Goal: Information Seeking & Learning: Learn about a topic

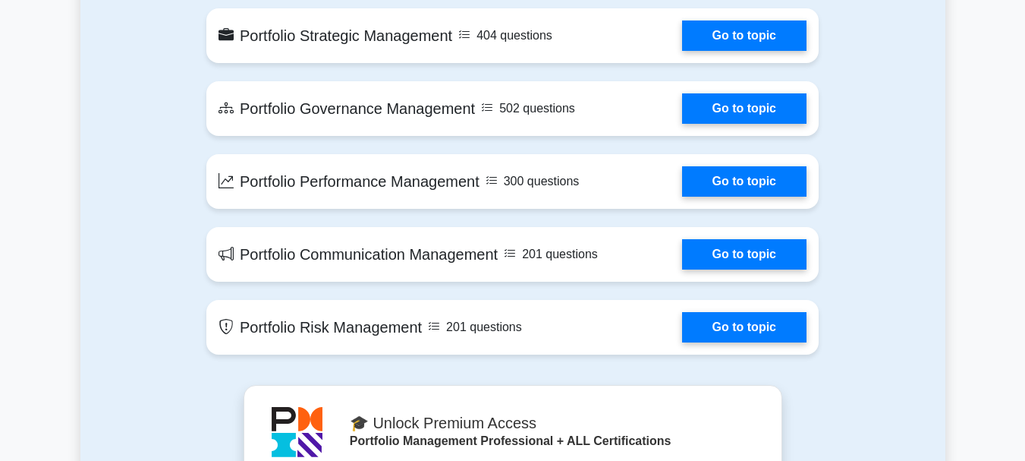
scroll to position [987, 0]
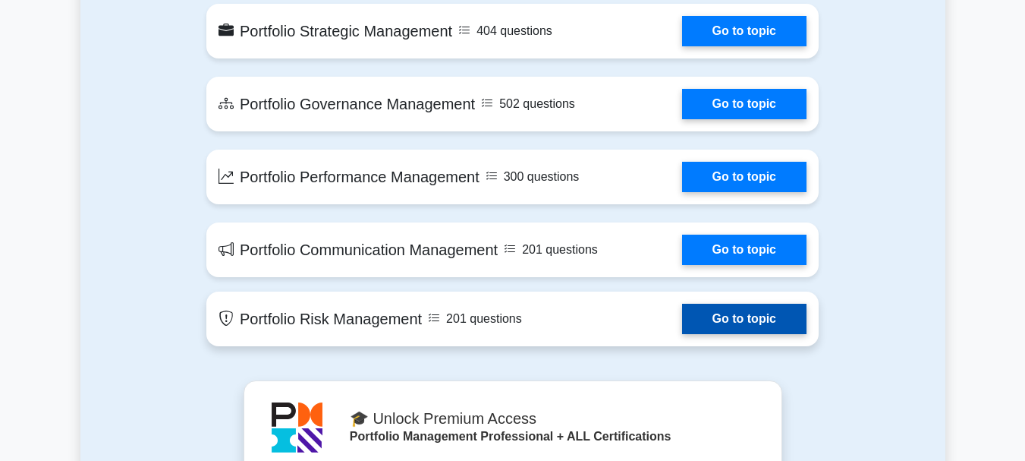
click at [722, 317] on link "Go to topic" at bounding box center [744, 319] width 124 height 30
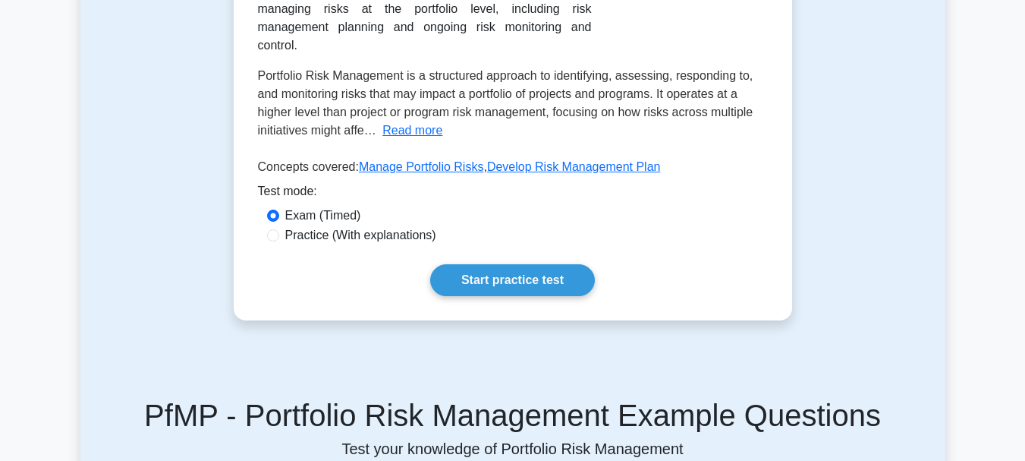
scroll to position [379, 0]
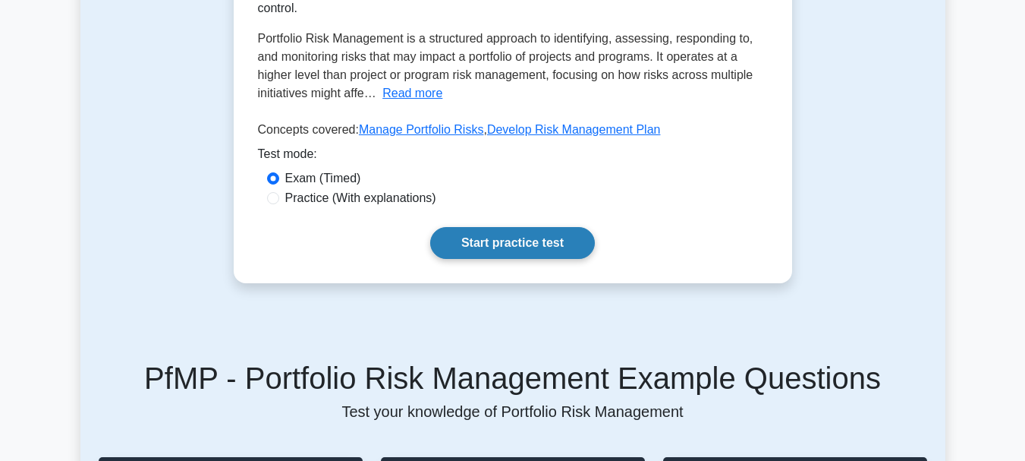
click at [540, 235] on link "Start practice test" at bounding box center [512, 243] width 165 height 32
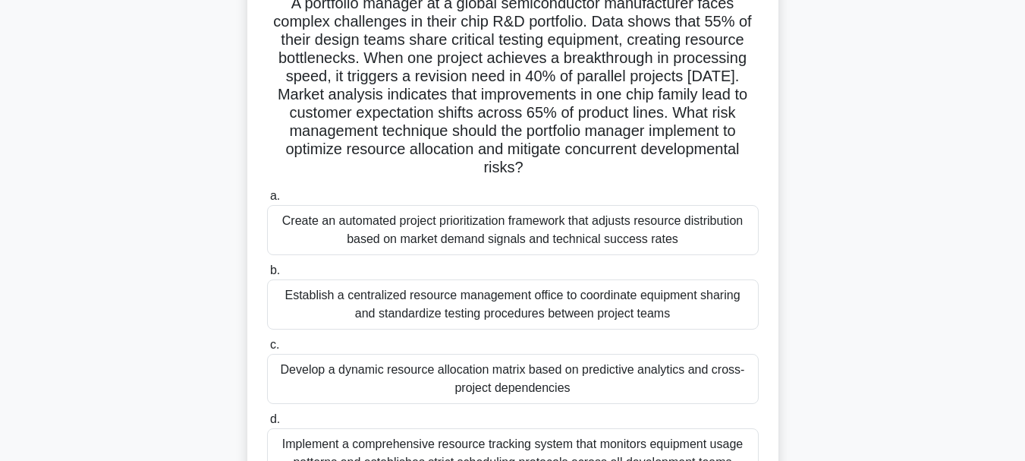
scroll to position [109, 0]
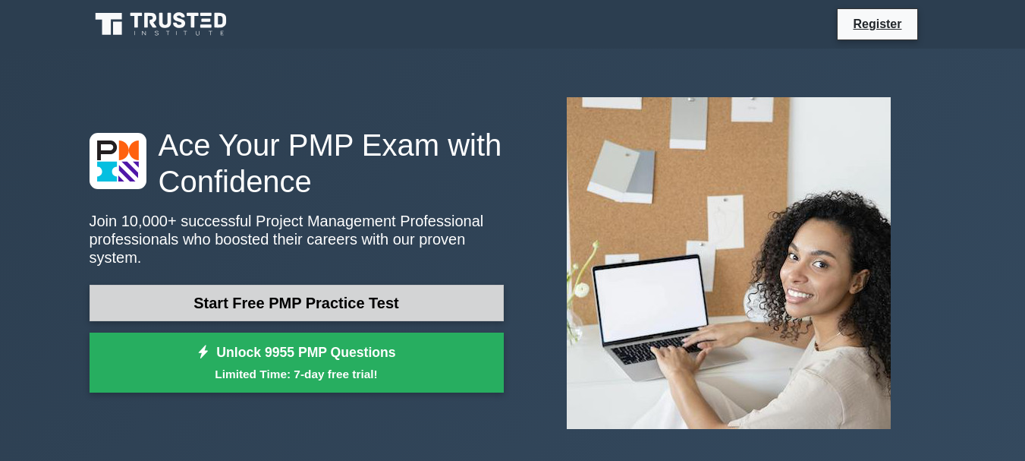
click at [353, 288] on link "Start Free PMP Practice Test" at bounding box center [297, 303] width 414 height 36
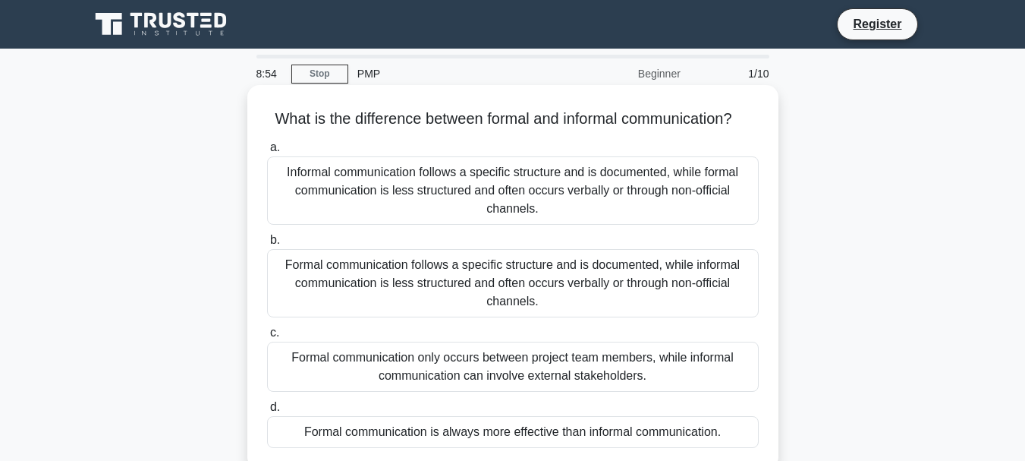
click at [486, 209] on div "Informal communication follows a specific structure and is documented, while fo…" at bounding box center [513, 190] width 492 height 68
click at [267, 153] on input "a. Informal communication follows a specific structure and is documented, while…" at bounding box center [267, 148] width 0 height 10
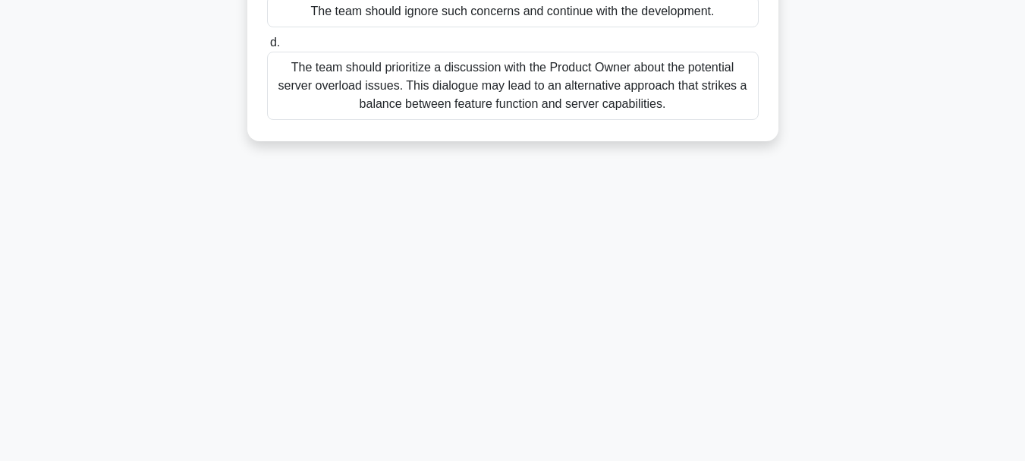
scroll to position [359, 0]
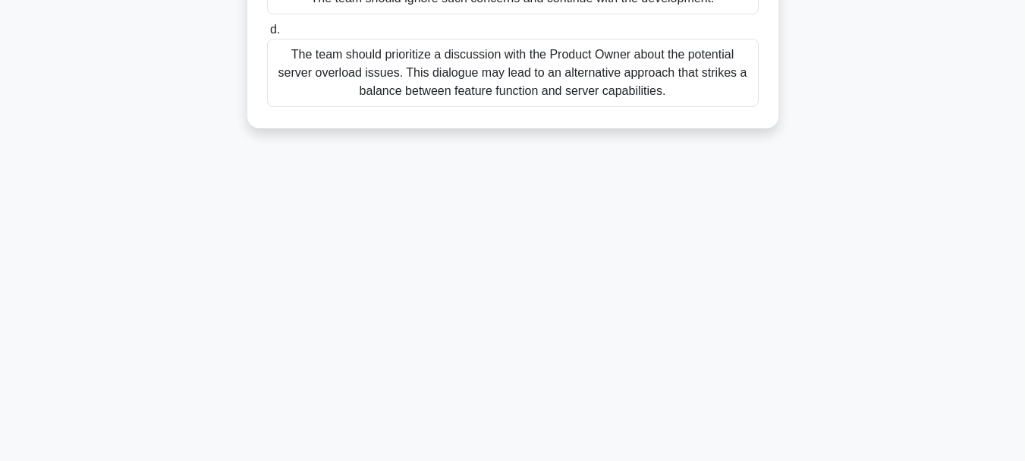
click at [500, 83] on div "The team should prioritize a discussion with the Product Owner about the potent…" at bounding box center [513, 73] width 492 height 68
click at [267, 35] on input "d. The team should prioritize a discussion with the Product Owner about the pot…" at bounding box center [267, 30] width 0 height 10
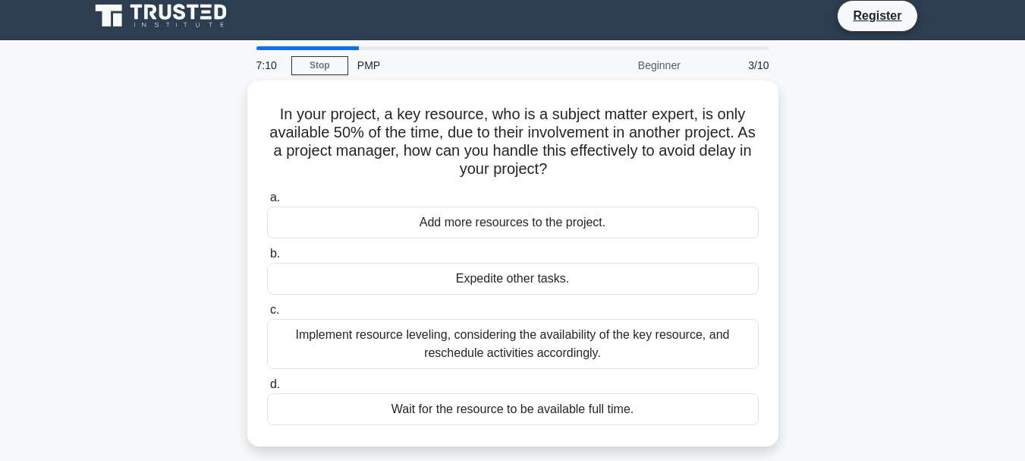
scroll to position [13, 0]
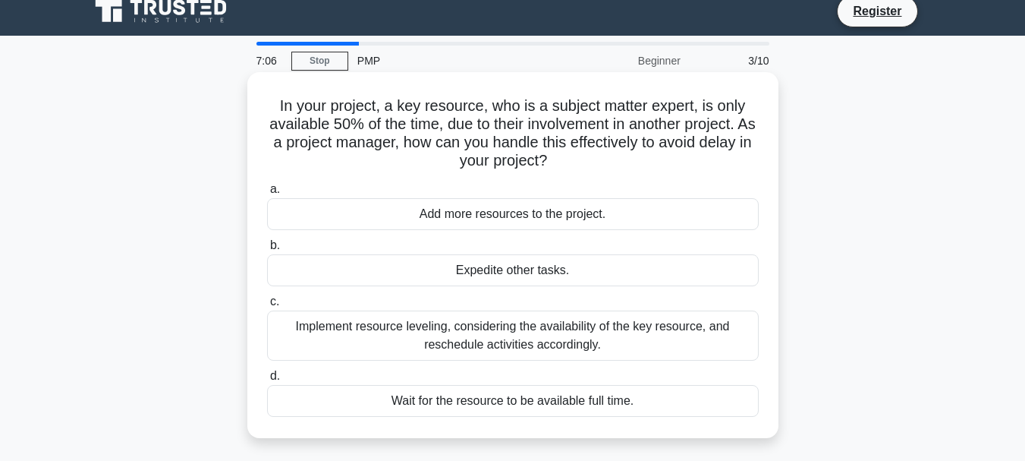
click at [531, 324] on div "Implement resource leveling, considering the availability of the key resource, …" at bounding box center [513, 335] width 492 height 50
click at [267, 307] on input "c. Implement resource leveling, considering the availability of the key resourc…" at bounding box center [267, 302] width 0 height 10
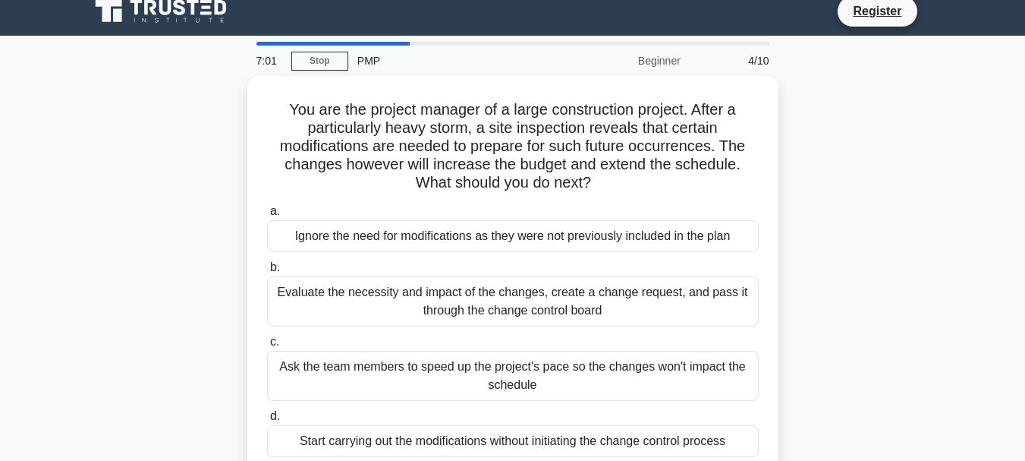
scroll to position [19, 0]
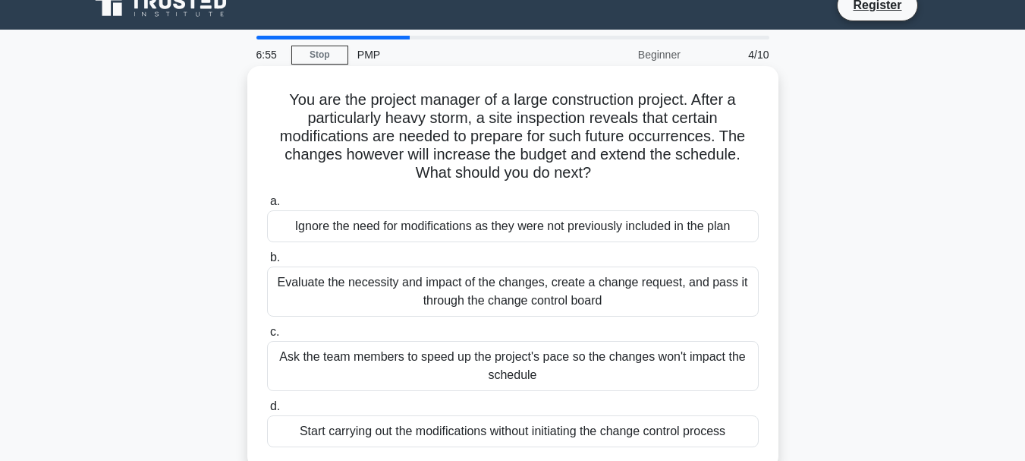
click at [387, 293] on div "Evaluate the necessity and impact of the changes, create a change request, and …" at bounding box center [513, 291] width 492 height 50
click at [267, 263] on input "b. Evaluate the necessity and impact of the changes, create a change request, a…" at bounding box center [267, 258] width 0 height 10
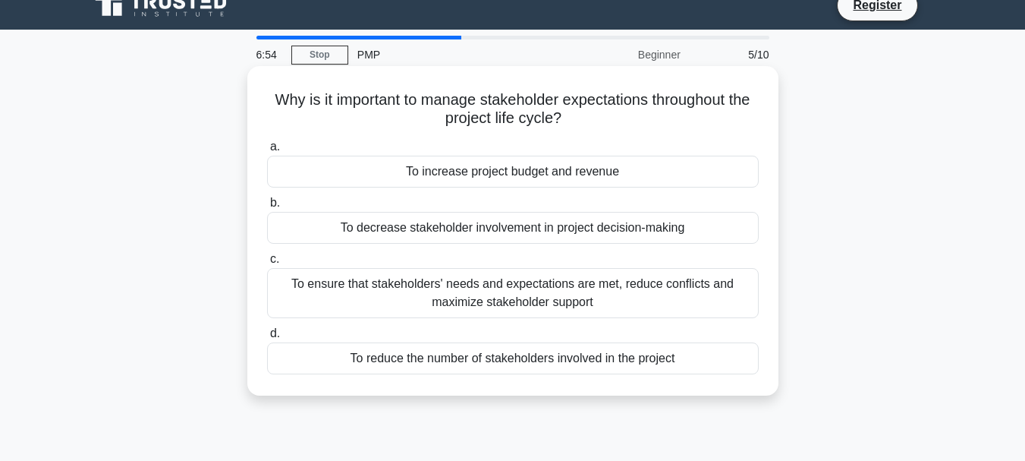
scroll to position [0, 0]
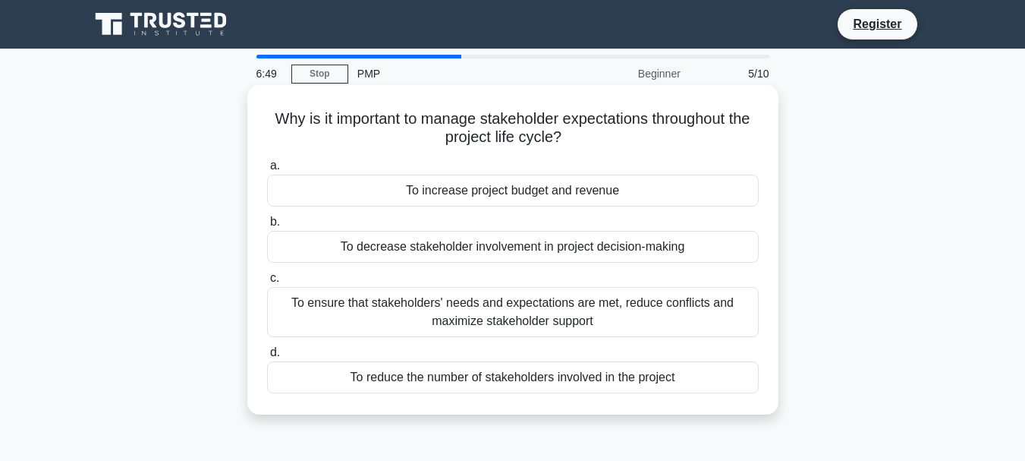
click at [408, 298] on div "To ensure that stakeholders' needs and expectations are met, reduce conflicts a…" at bounding box center [513, 312] width 492 height 50
click at [267, 283] on input "c. To ensure that stakeholders' needs and expectations are met, reduce conflict…" at bounding box center [267, 278] width 0 height 10
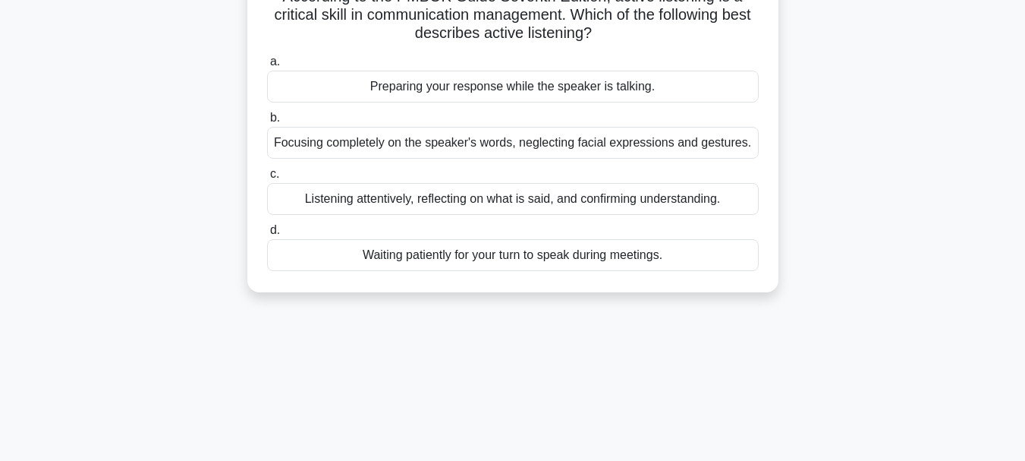
scroll to position [152, 0]
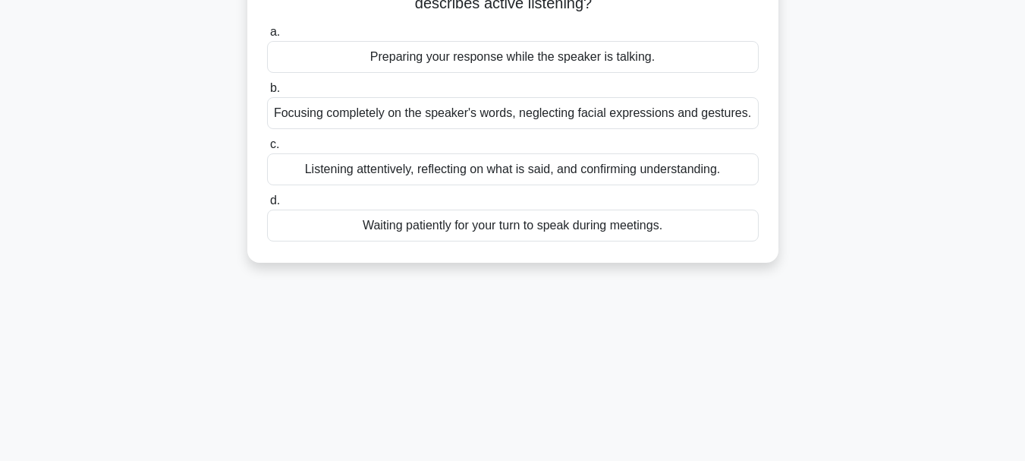
click at [496, 173] on div "Listening attentively, reflecting on what is said, and confirming understanding." at bounding box center [513, 169] width 492 height 32
click at [267, 150] on input "c. Listening attentively, reflecting on what is said, and confirming understand…" at bounding box center [267, 145] width 0 height 10
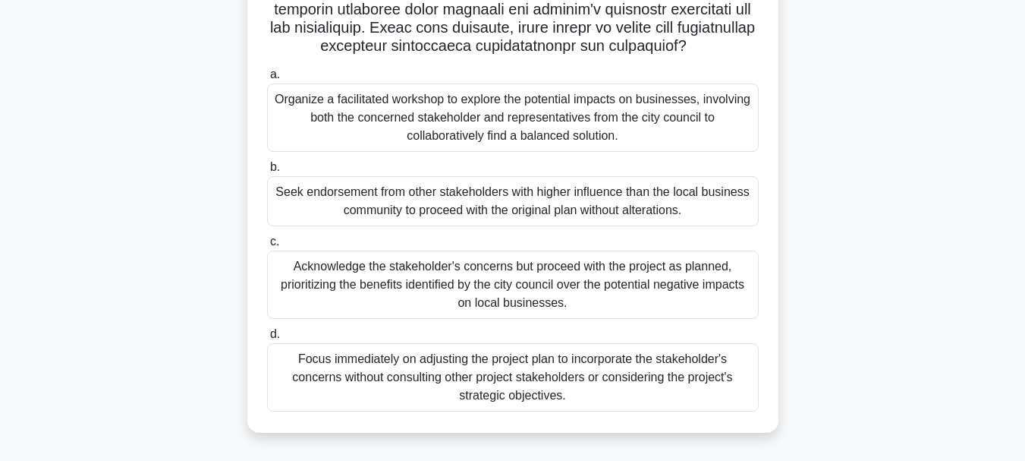
click at [474, 288] on div "Acknowledge the stakeholder's concerns but proceed with the project as planned,…" at bounding box center [513, 284] width 492 height 68
click at [267, 247] on input "c. Acknowledge the stakeholder's concerns but proceed with the project as plann…" at bounding box center [267, 242] width 0 height 10
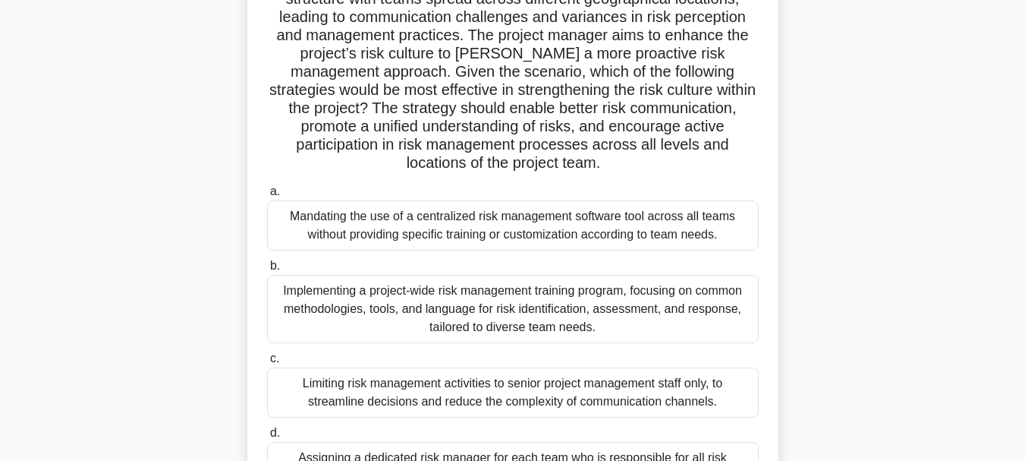
scroll to position [55, 0]
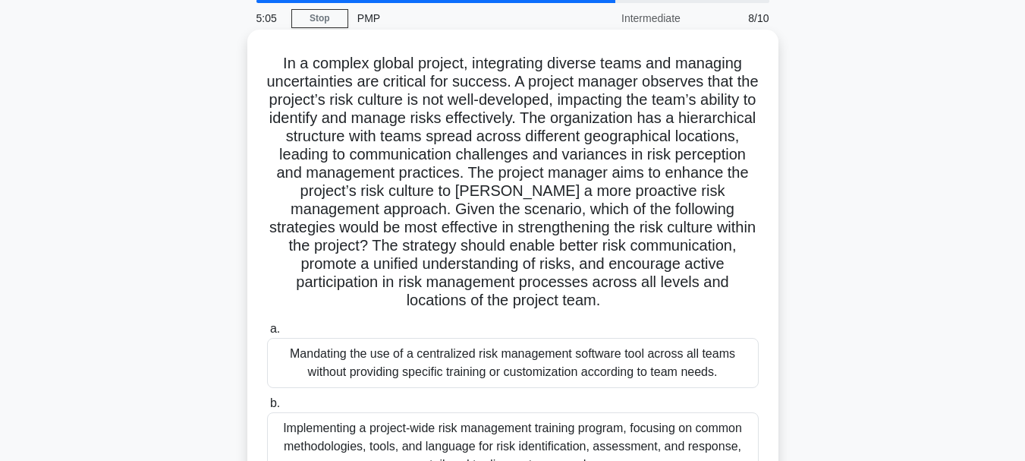
click at [521, 193] on h5 "In a complex global project, integrating diverse teams and managing uncertainti…" at bounding box center [513, 182] width 495 height 257
click at [490, 357] on div "Mandating the use of a centralized risk management software tool across all tea…" at bounding box center [513, 363] width 492 height 50
click at [267, 334] on input "a. Mandating the use of a centralized risk management software tool across all …" at bounding box center [267, 329] width 0 height 10
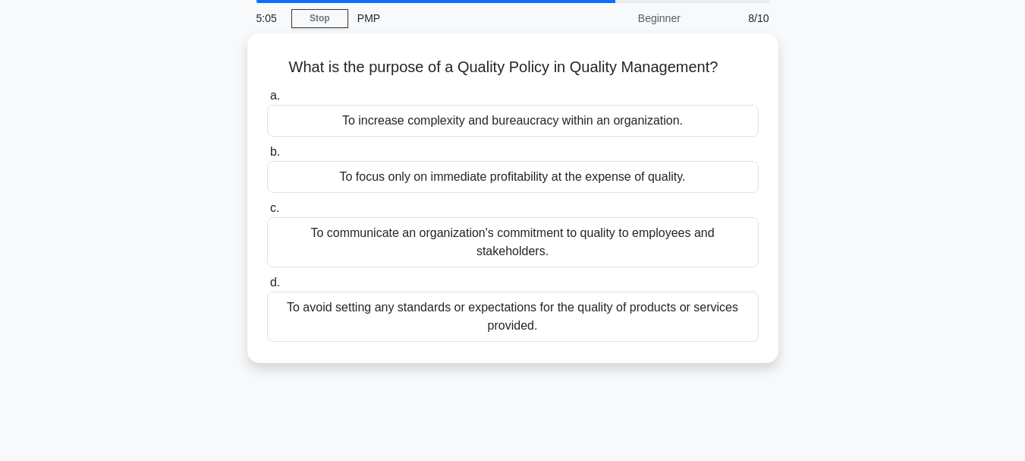
click at [490, 357] on div "What is the purpose of a Quality Policy in Quality Management? .spinner_0XTQ{tr…" at bounding box center [512, 197] width 531 height 329
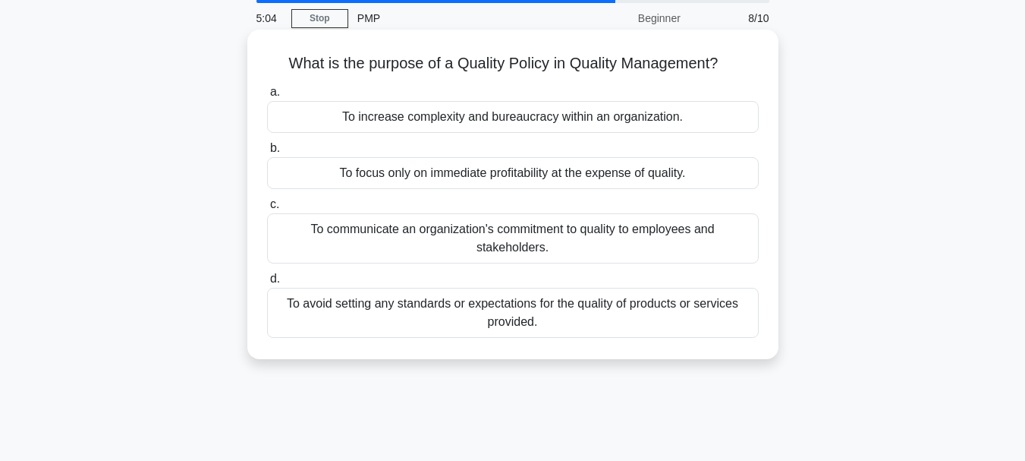
click at [519, 326] on div "To avoid setting any standards or expectations for the quality of products or s…" at bounding box center [513, 313] width 492 height 50
click at [267, 284] on input "d. To avoid setting any standards or expectations for the quality of products o…" at bounding box center [267, 279] width 0 height 10
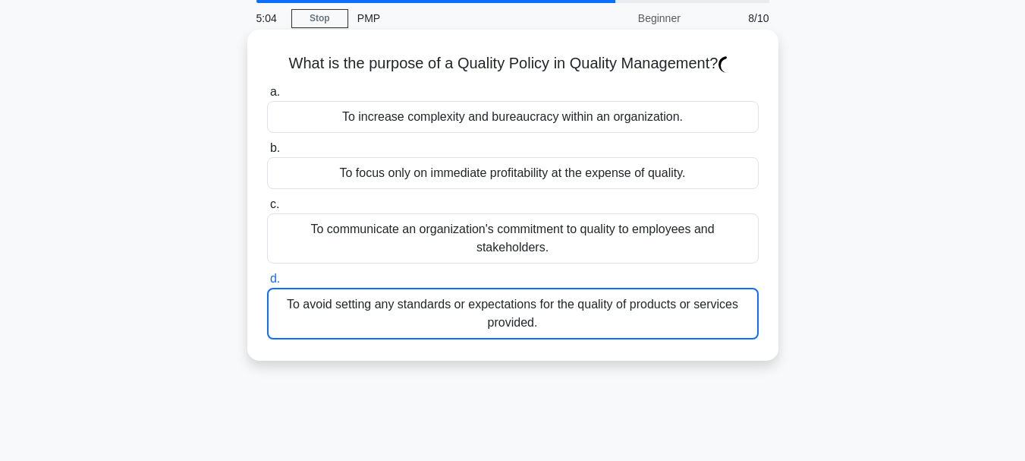
scroll to position [5, 0]
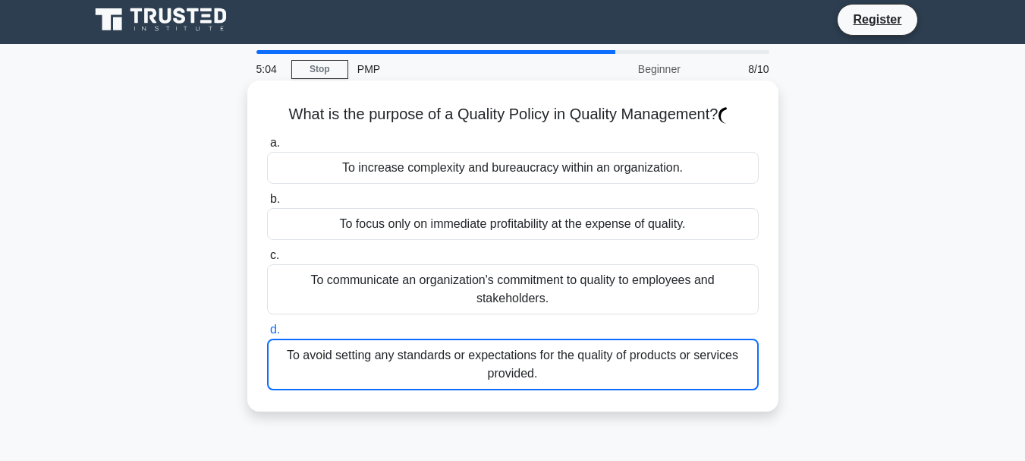
click at [524, 318] on div "a. To increase complexity and bureaucracy within an organization. b. To focus o…" at bounding box center [513, 262] width 510 height 263
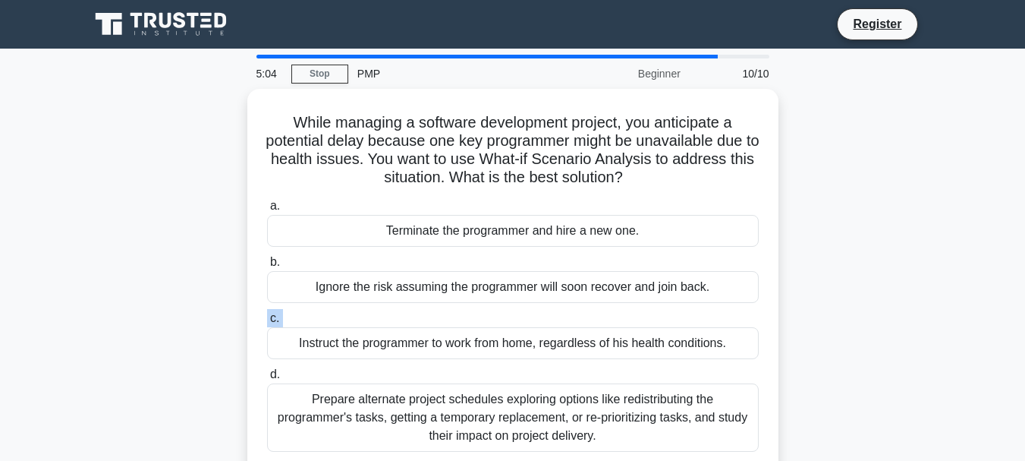
click at [524, 318] on label "c. Instruct the programmer to work from home, regardless of his health conditio…" at bounding box center [513, 334] width 492 height 50
click at [267, 318] on input "c. Instruct the programmer to work from home, regardless of his health conditio…" at bounding box center [267, 318] width 0 height 10
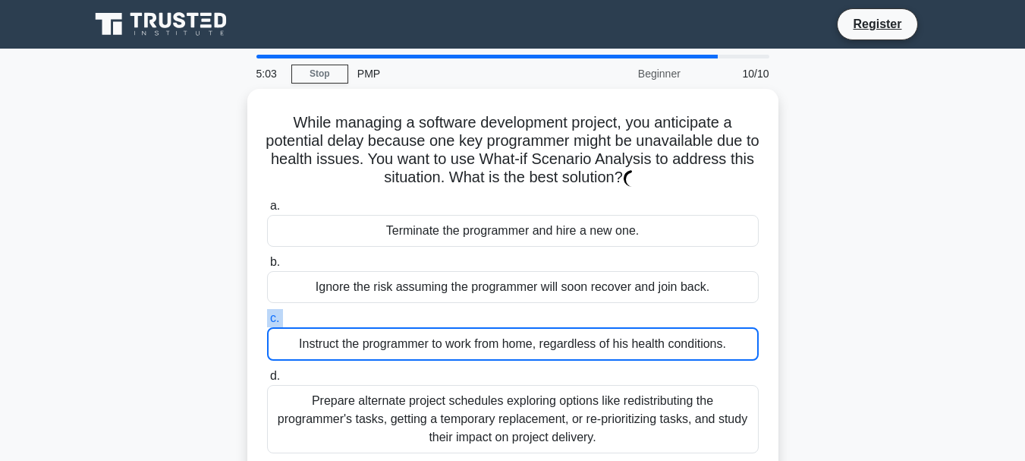
click at [524, 318] on label "c. Instruct the programmer to work from home, regardless of his health conditio…" at bounding box center [513, 335] width 492 height 52
click at [267, 318] on input "c. Instruct the programmer to work from home, regardless of his health conditio…" at bounding box center [267, 318] width 0 height 10
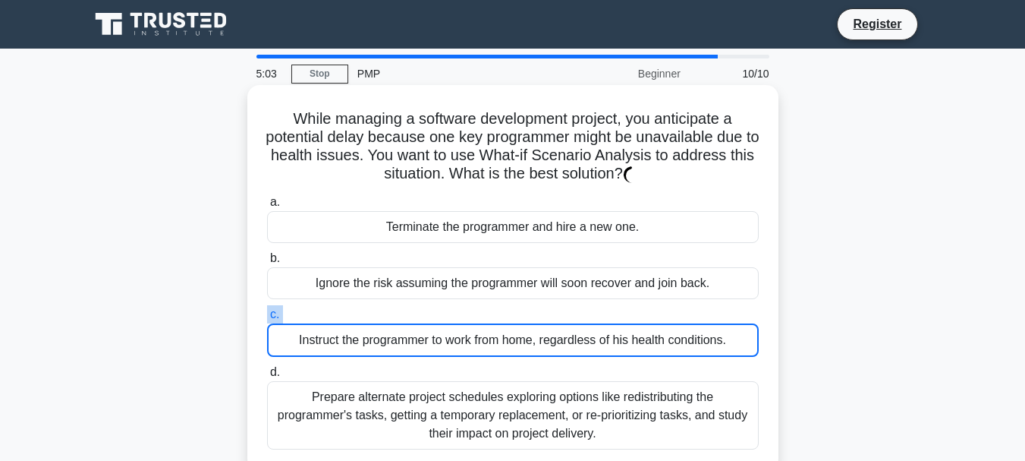
drag, startPoint x: 526, startPoint y: 317, endPoint x: 531, endPoint y: 306, distance: 12.3
click at [526, 317] on label "c. Instruct the programmer to work from home, regardless of his health conditio…" at bounding box center [513, 331] width 492 height 52
click at [267, 317] on input "c. Instruct the programmer to work from home, regardless of his health conditio…" at bounding box center [267, 315] width 0 height 10
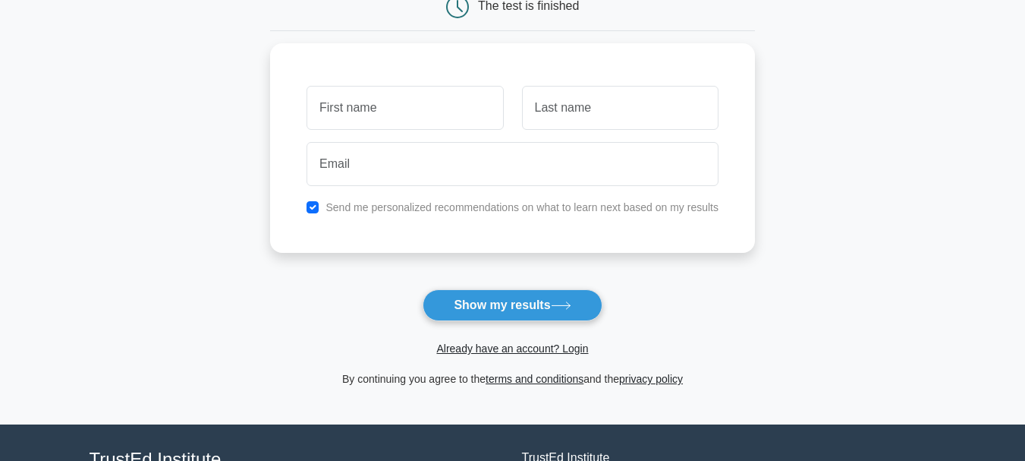
scroll to position [303, 0]
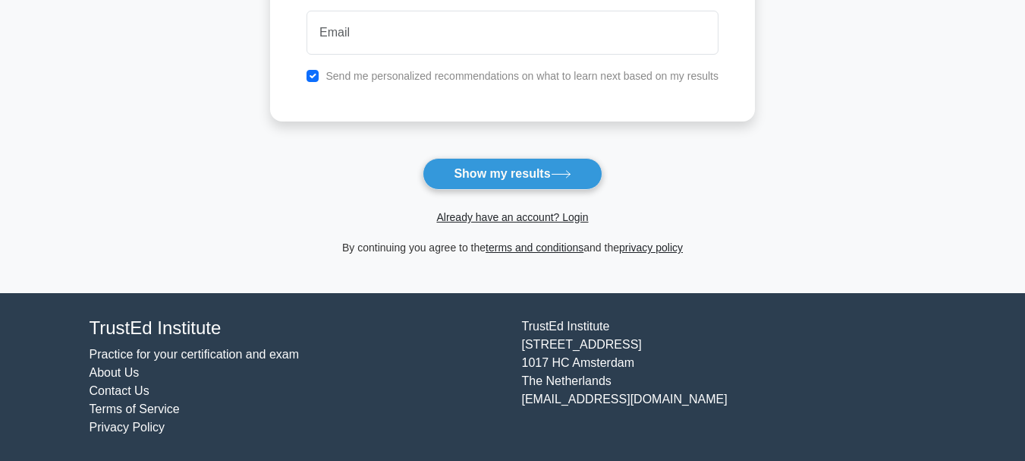
click at [534, 155] on form "Wait, there is more! Continue to see your result The test is finished and the" at bounding box center [512, 20] width 485 height 474
click at [531, 164] on button "Show my results" at bounding box center [512, 174] width 179 height 32
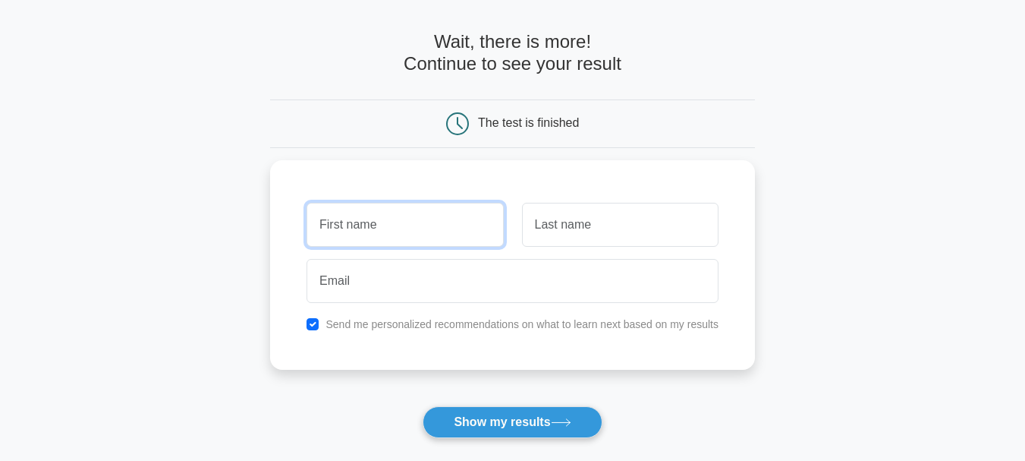
scroll to position [49, 0]
